Goal: Task Accomplishment & Management: Complete application form

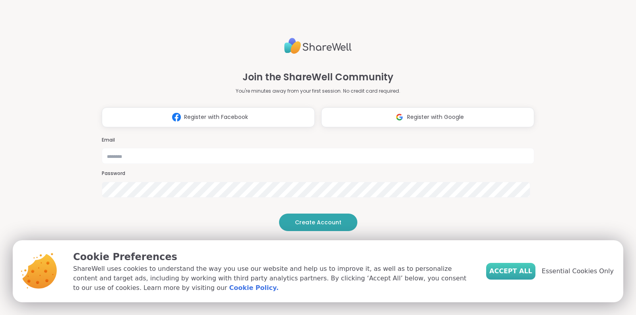
click at [510, 270] on span "Accept All" at bounding box center [511, 271] width 43 height 10
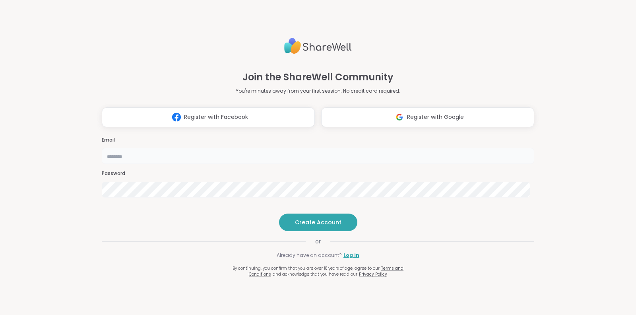
click at [334, 148] on input "email" at bounding box center [318, 156] width 433 height 16
type input "**********"
